Goal: Complete application form

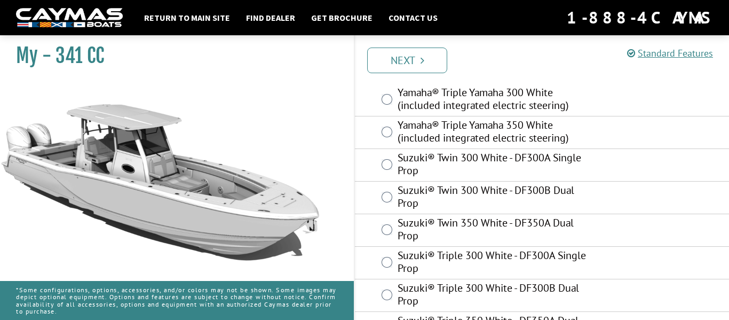
scroll to position [707, 0]
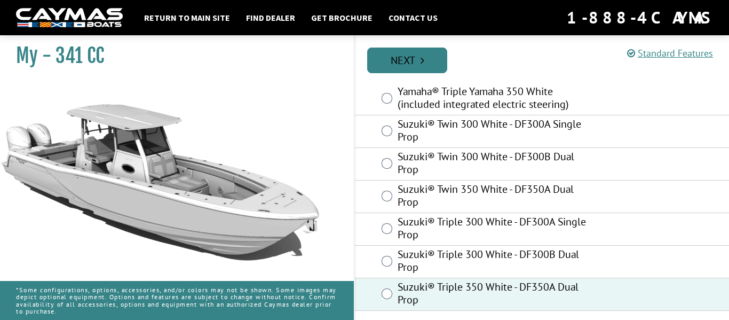
click at [431, 67] on link "Next" at bounding box center [407, 61] width 80 height 26
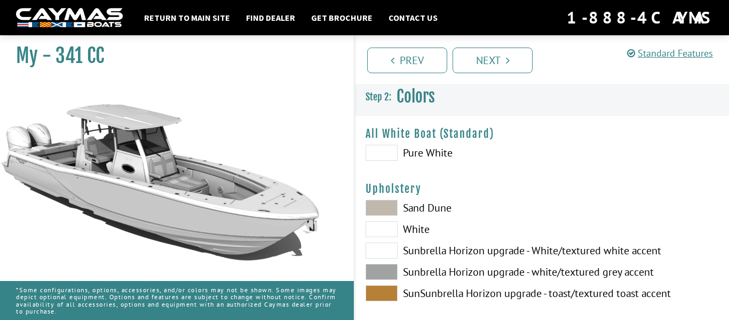
scroll to position [0, 0]
click at [391, 156] on span at bounding box center [382, 153] width 32 height 16
click at [388, 230] on span at bounding box center [382, 230] width 32 height 16
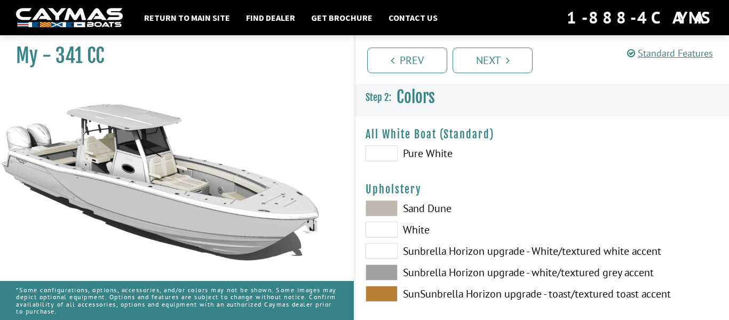
click at [393, 214] on span at bounding box center [382, 208] width 32 height 16
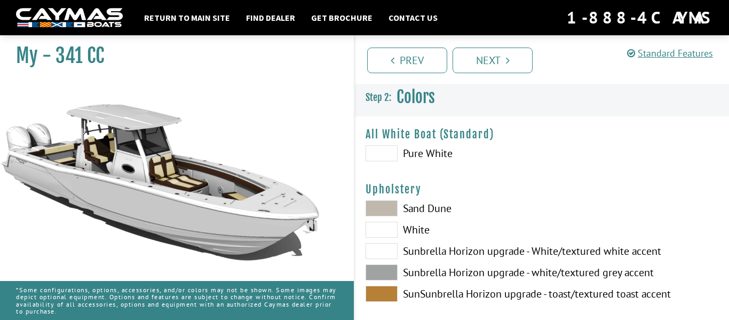
click at [384, 287] on span at bounding box center [382, 294] width 32 height 16
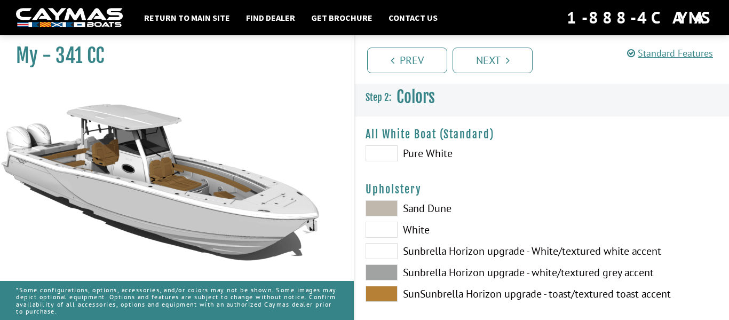
click at [390, 223] on span at bounding box center [382, 230] width 32 height 16
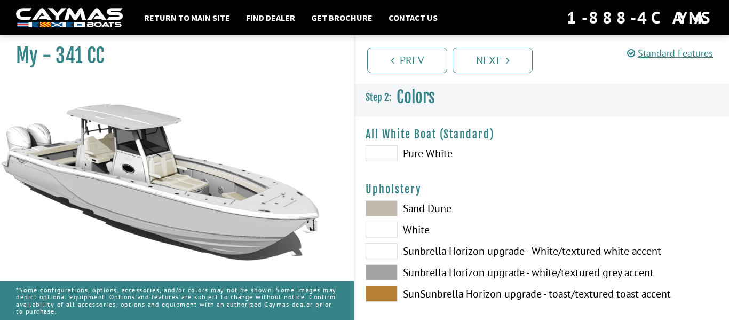
click at [392, 211] on span at bounding box center [382, 208] width 32 height 16
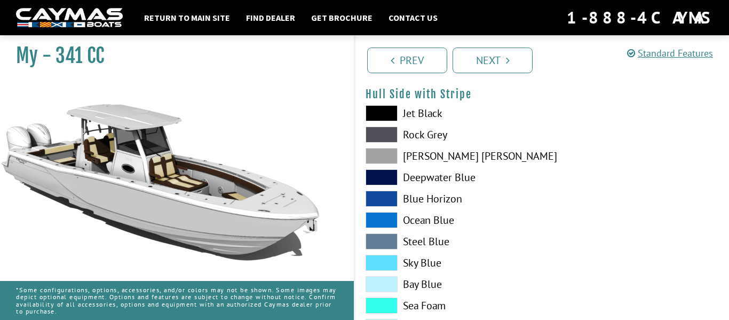
scroll to position [234, 0]
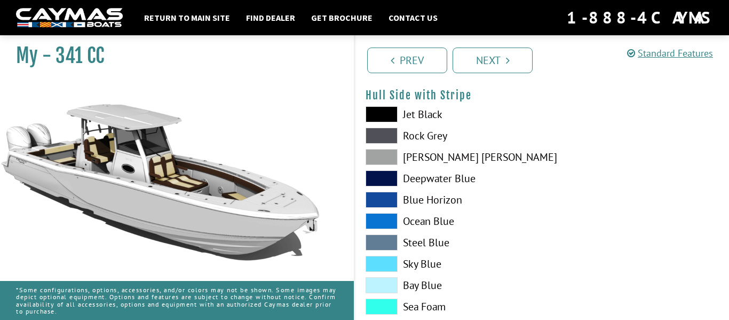
click at [388, 113] on span at bounding box center [382, 114] width 32 height 16
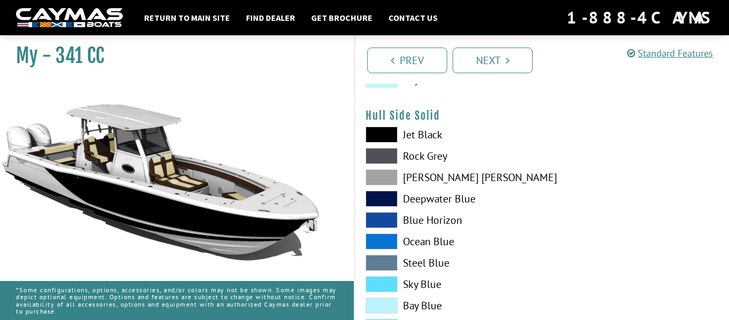
scroll to position [483, 0]
click at [380, 129] on span at bounding box center [382, 134] width 32 height 16
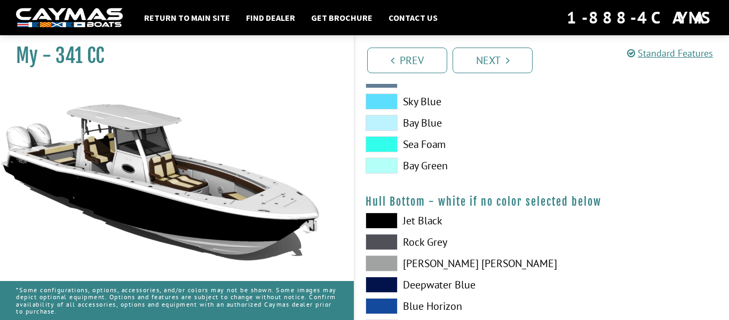
scroll to position [666, 0]
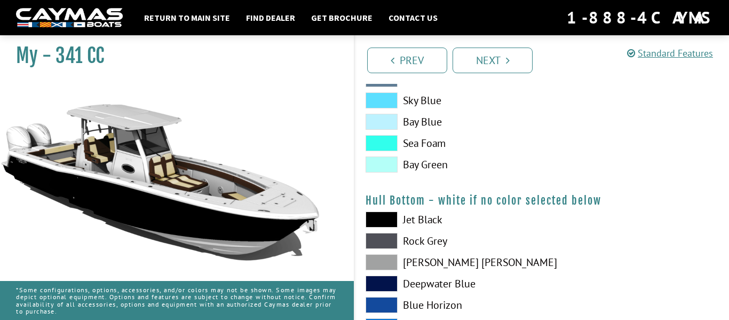
click at [384, 218] on span at bounding box center [382, 219] width 32 height 16
